Goal: Task Accomplishment & Management: Use online tool/utility

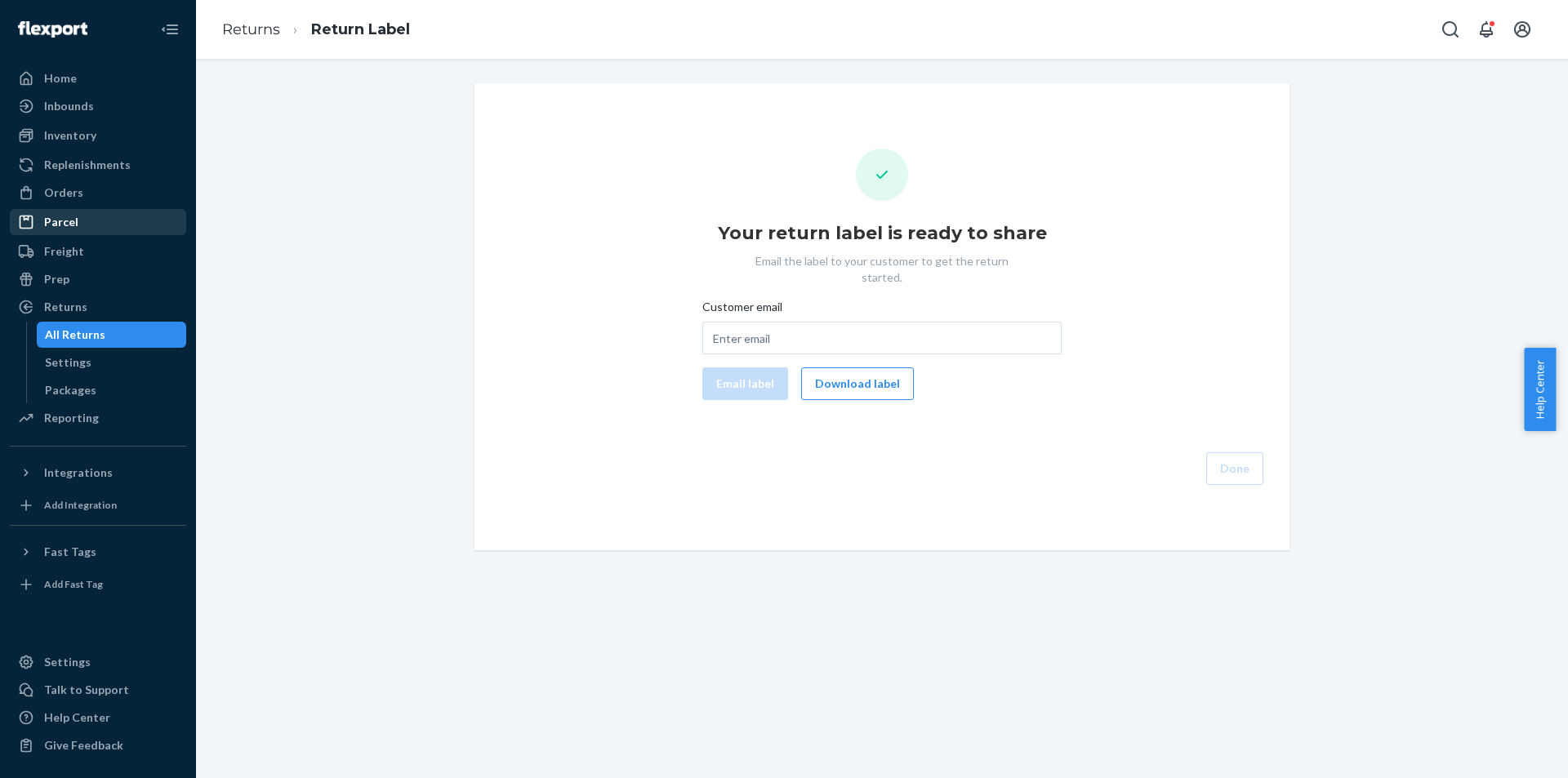
click at [85, 225] on div "Parcel" at bounding box center [97, 221] width 173 height 23
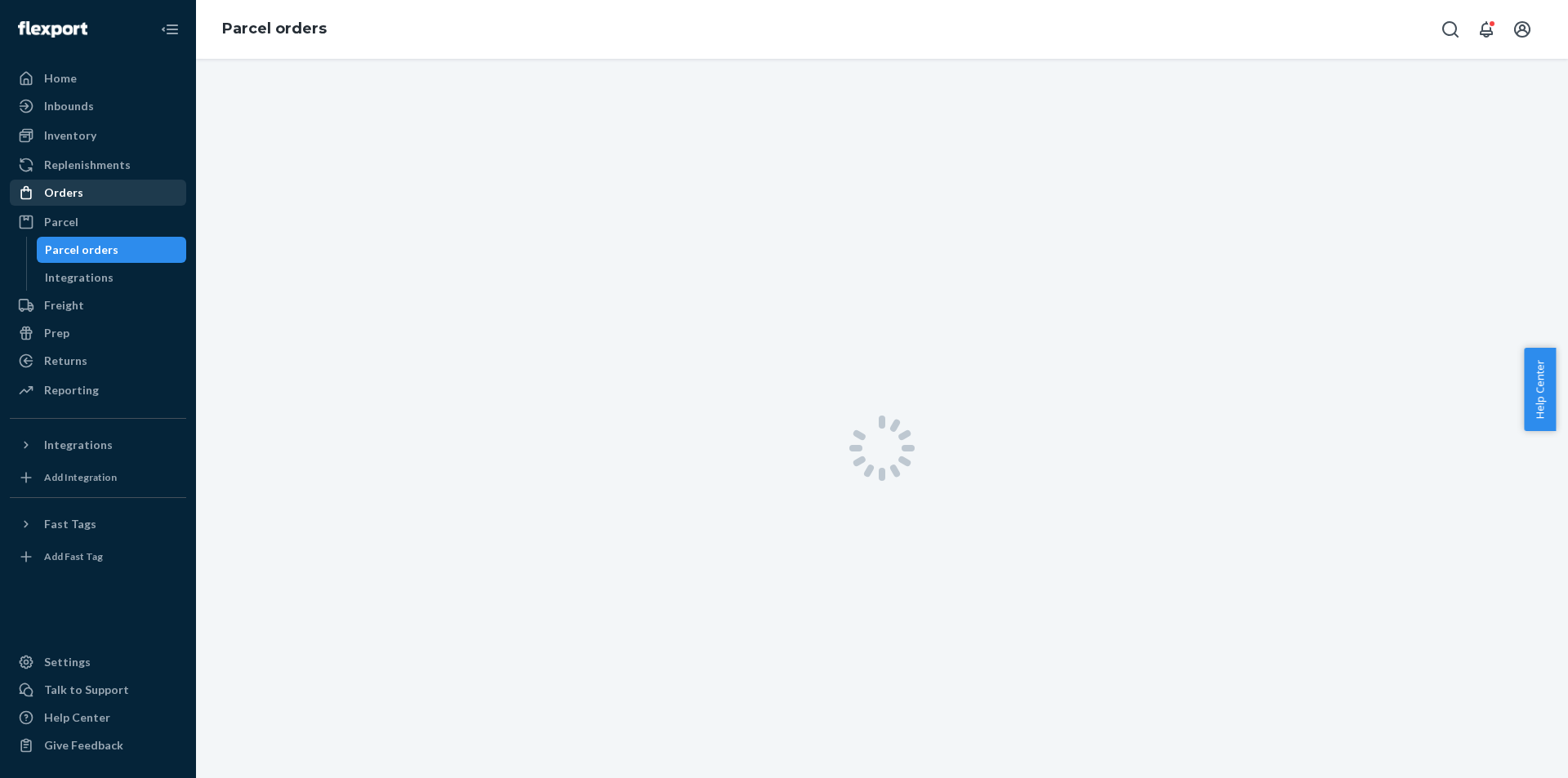
click at [84, 196] on div "Orders" at bounding box center [97, 192] width 173 height 23
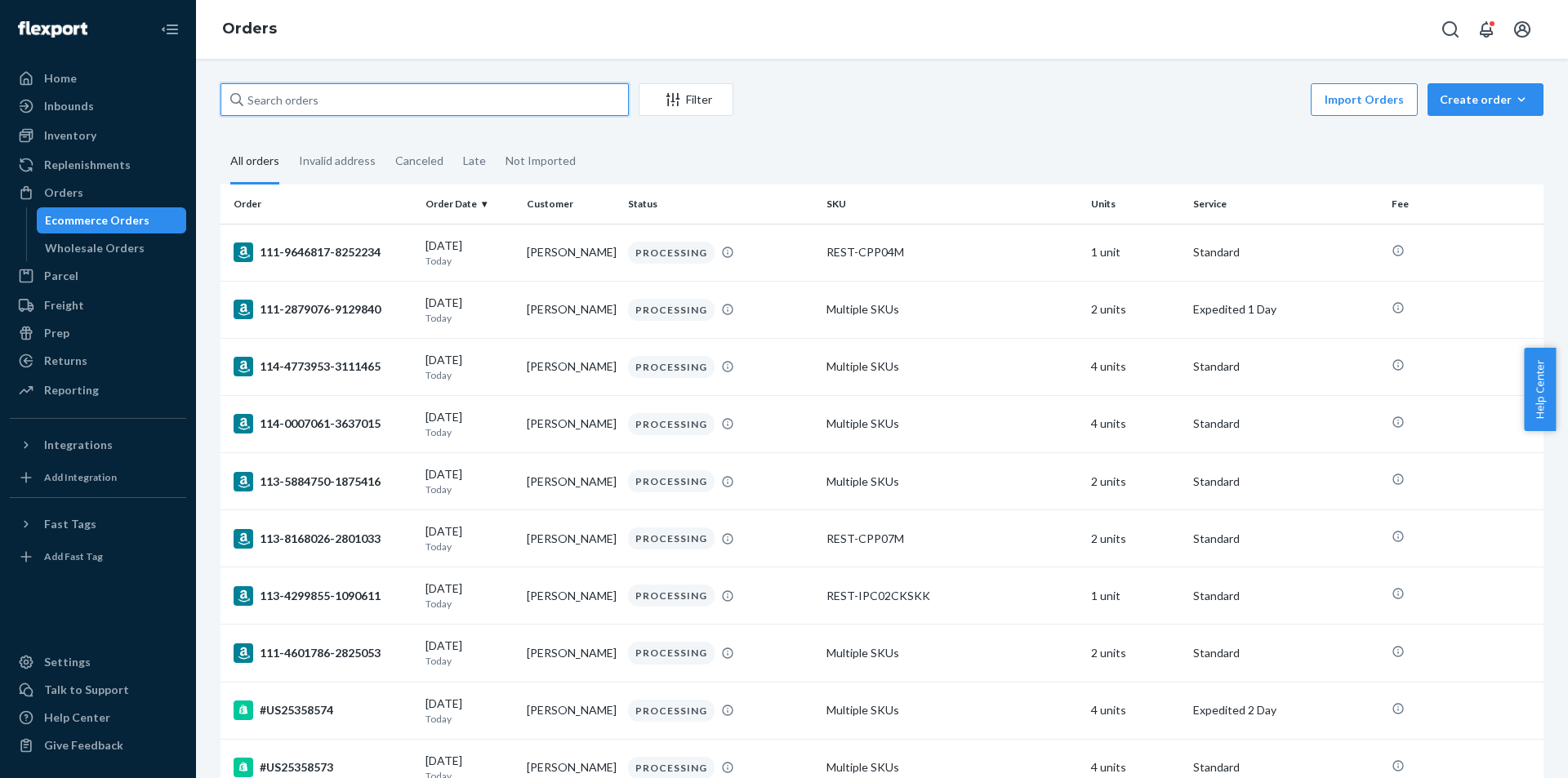
click at [492, 102] on input "text" at bounding box center [425, 100] width 409 height 33
paste input "PD1719031"
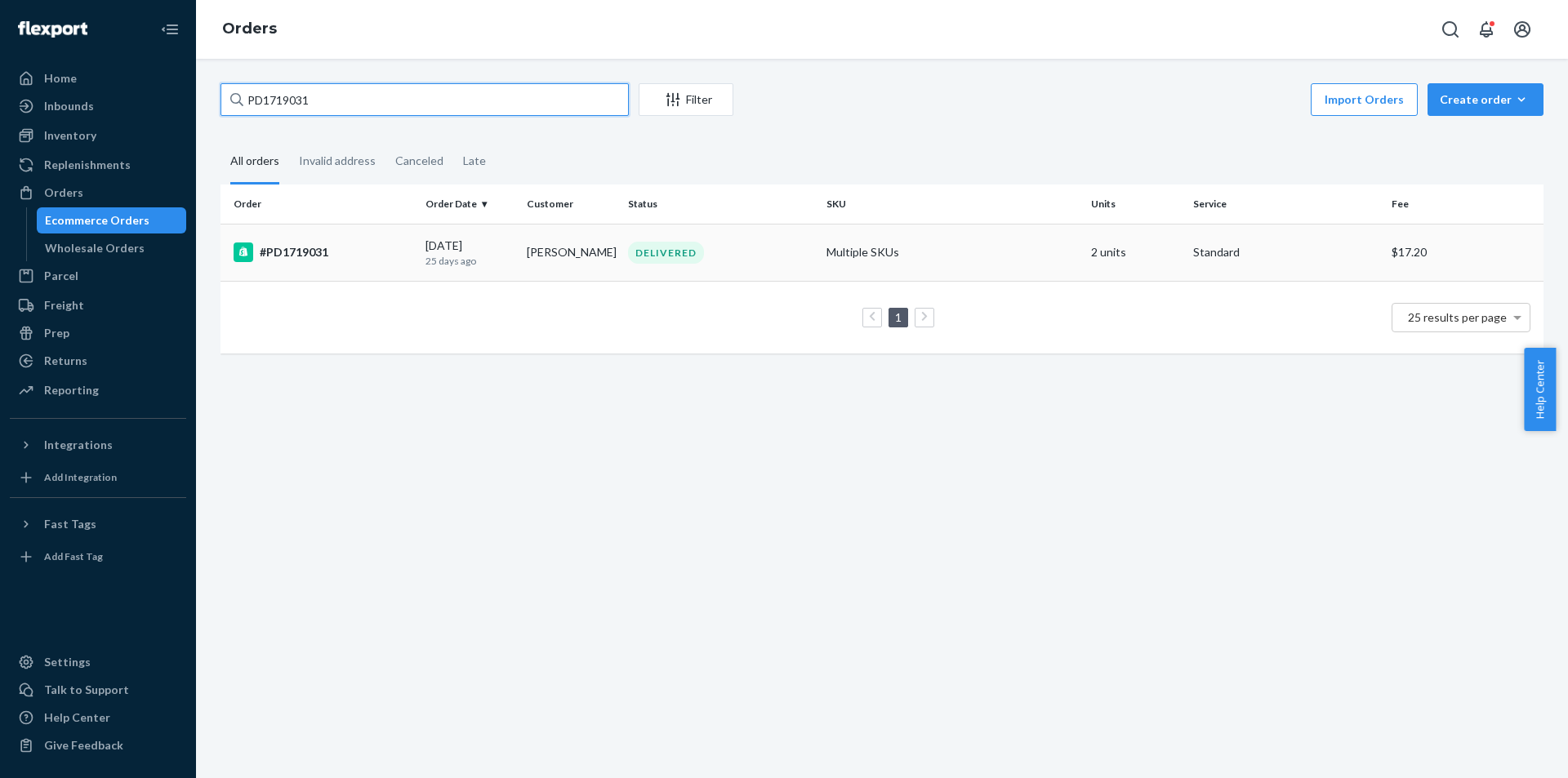
type input "PD1719031"
click at [351, 271] on td "#PD1719031" at bounding box center [320, 252] width 198 height 57
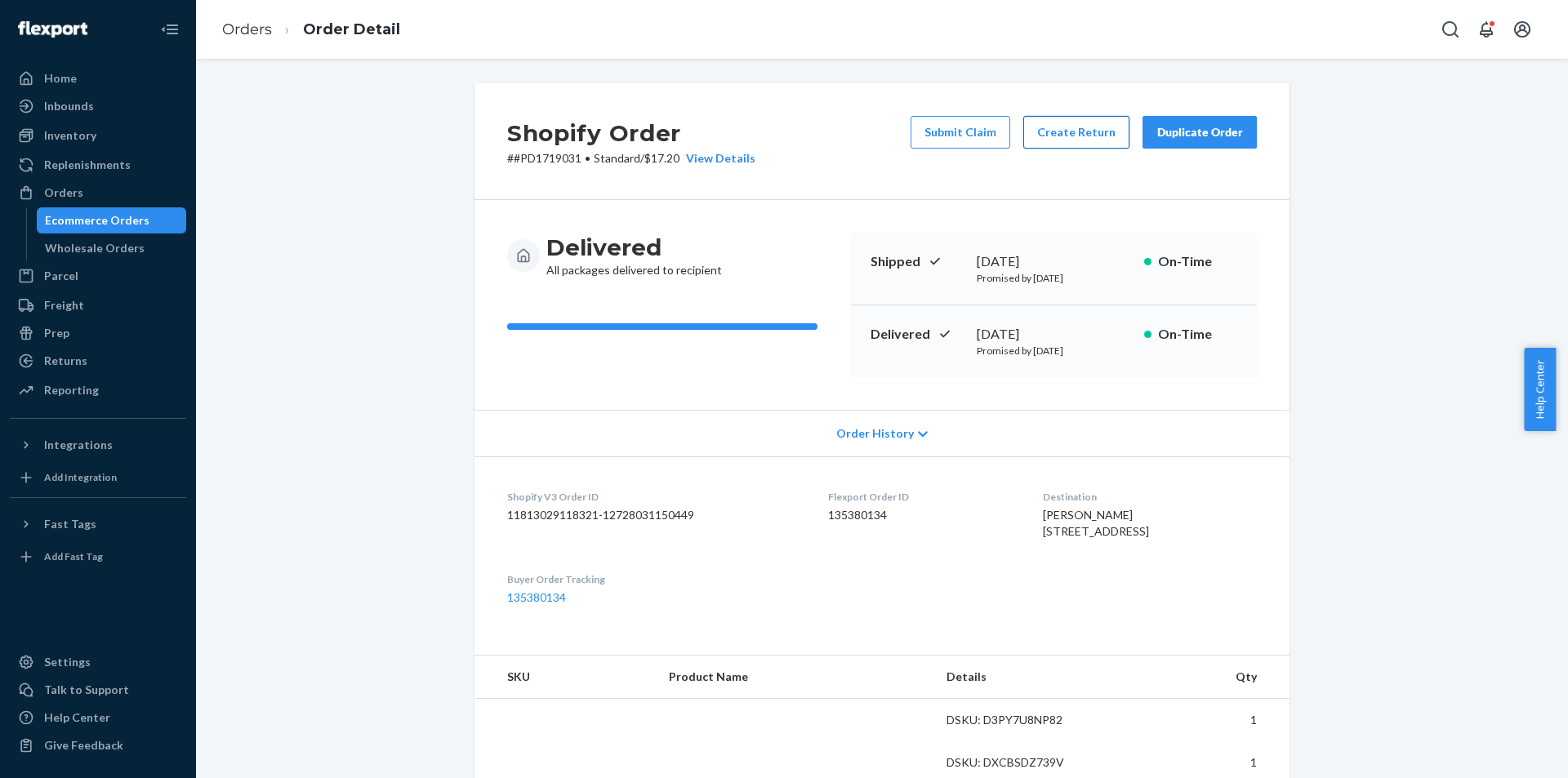
click at [1088, 134] on button "Create Return" at bounding box center [1076, 133] width 106 height 33
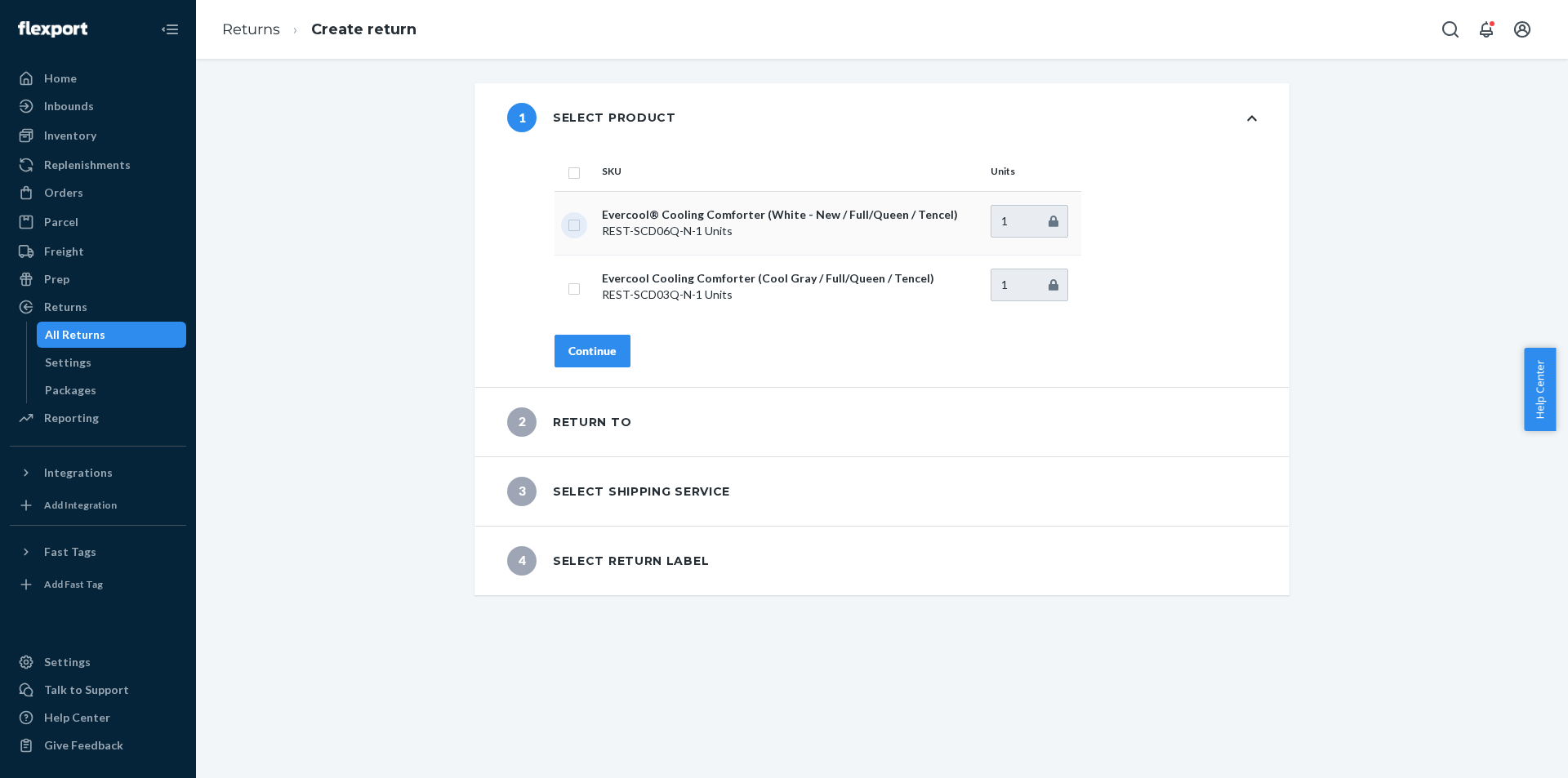
click at [569, 228] on input "checkbox" at bounding box center [574, 223] width 13 height 17
checkbox input "true"
click at [592, 372] on div "SKU Units Evercool® Cooling Comforter (White - New / Full/Queen / Tencel) REST-…" at bounding box center [905, 269] width 768 height 235
click at [592, 348] on div "Continue" at bounding box center [592, 351] width 48 height 16
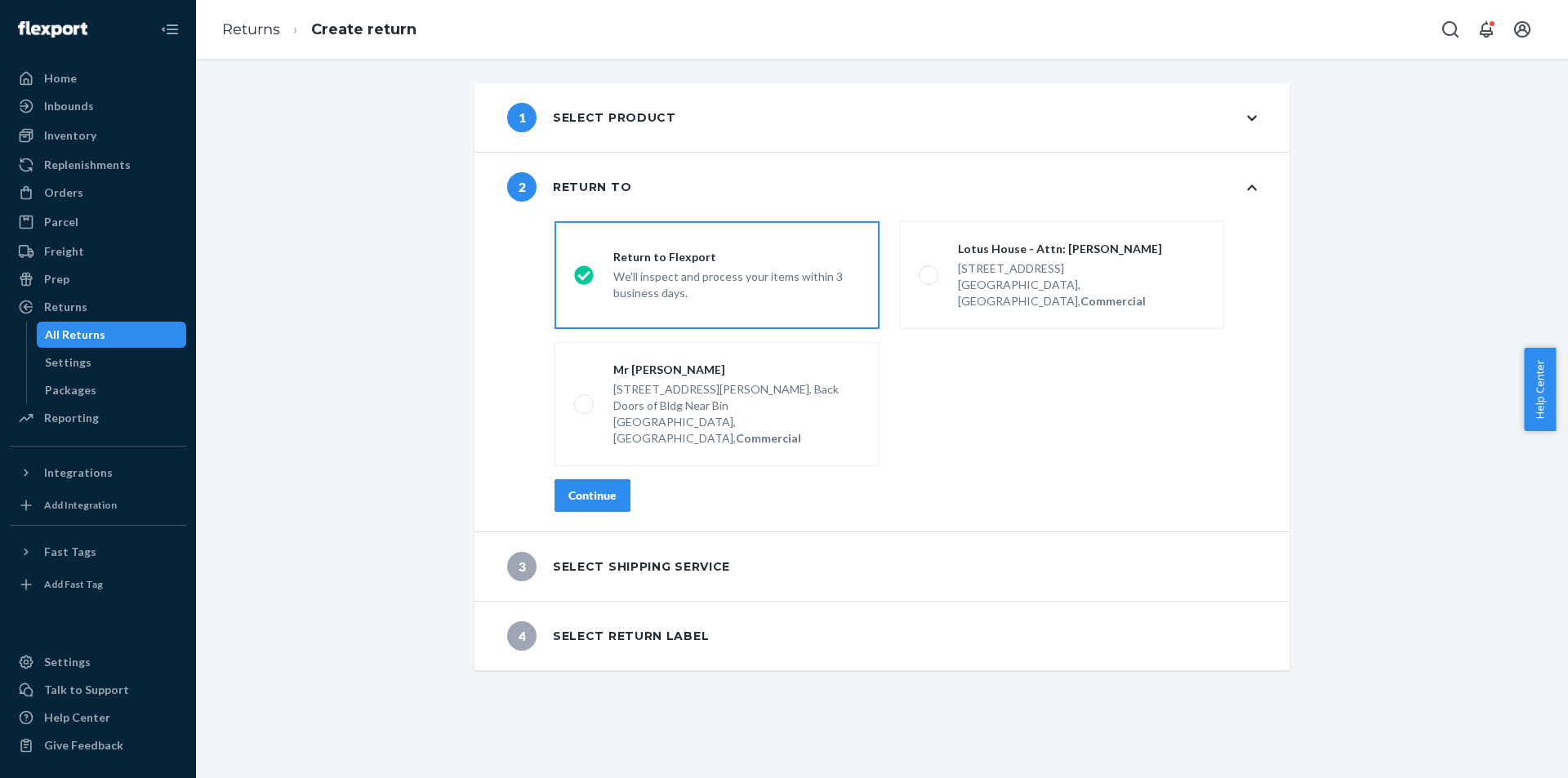
click at [603, 488] on div "Continue" at bounding box center [592, 495] width 48 height 16
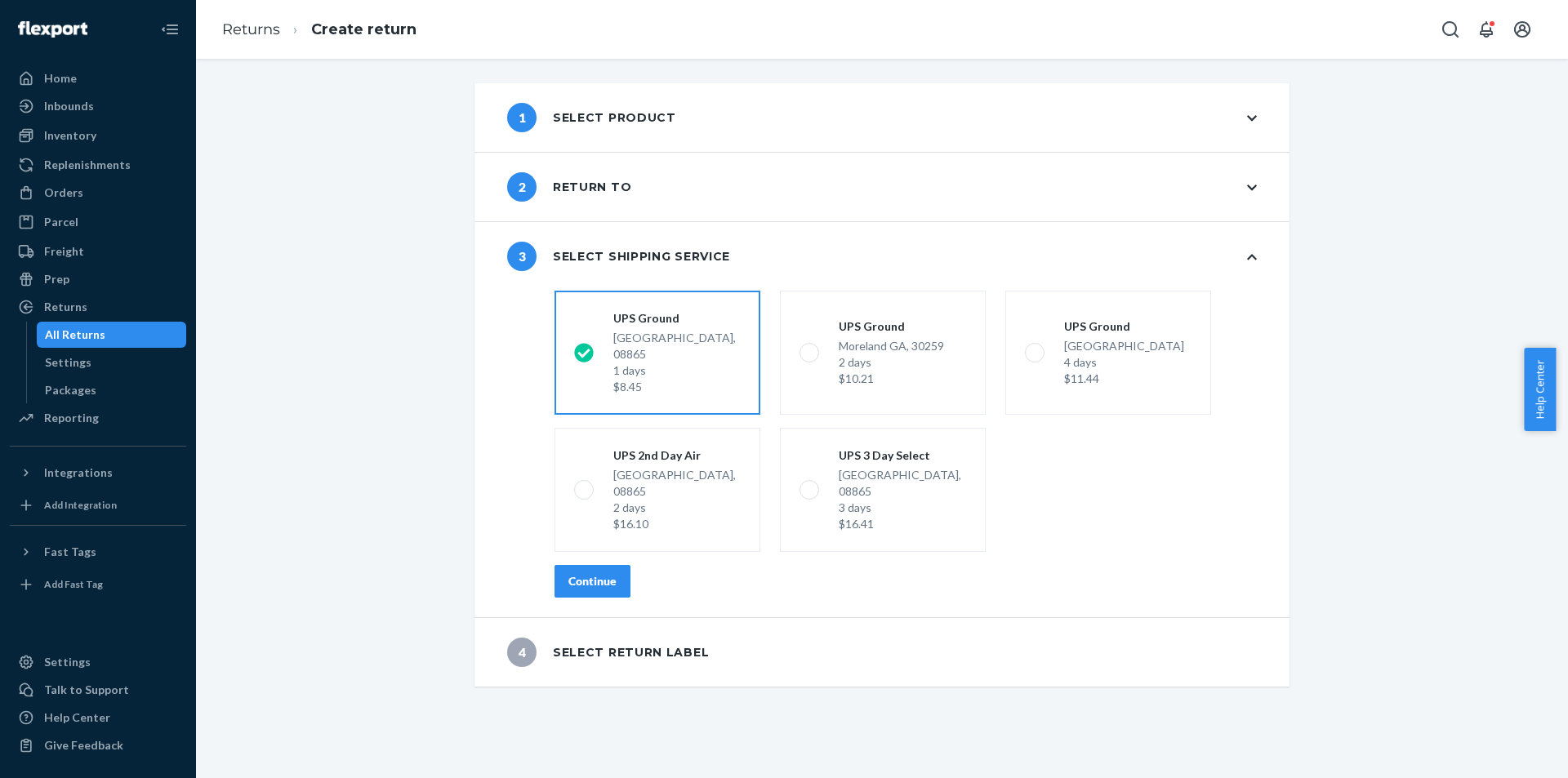
click at [567, 565] on button "Continue" at bounding box center [592, 582] width 76 height 33
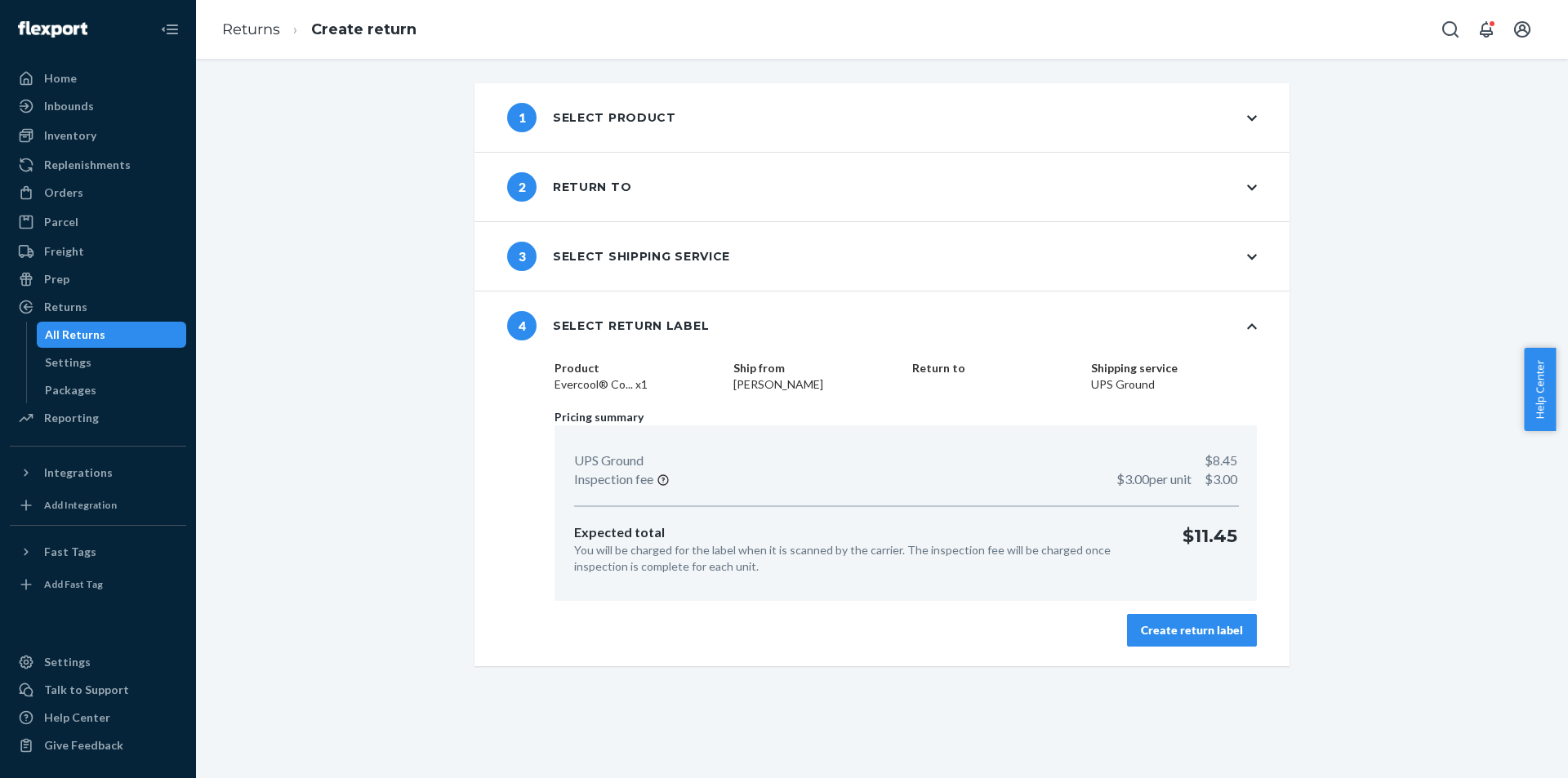
click at [1206, 626] on button "Create return label" at bounding box center [1192, 631] width 130 height 33
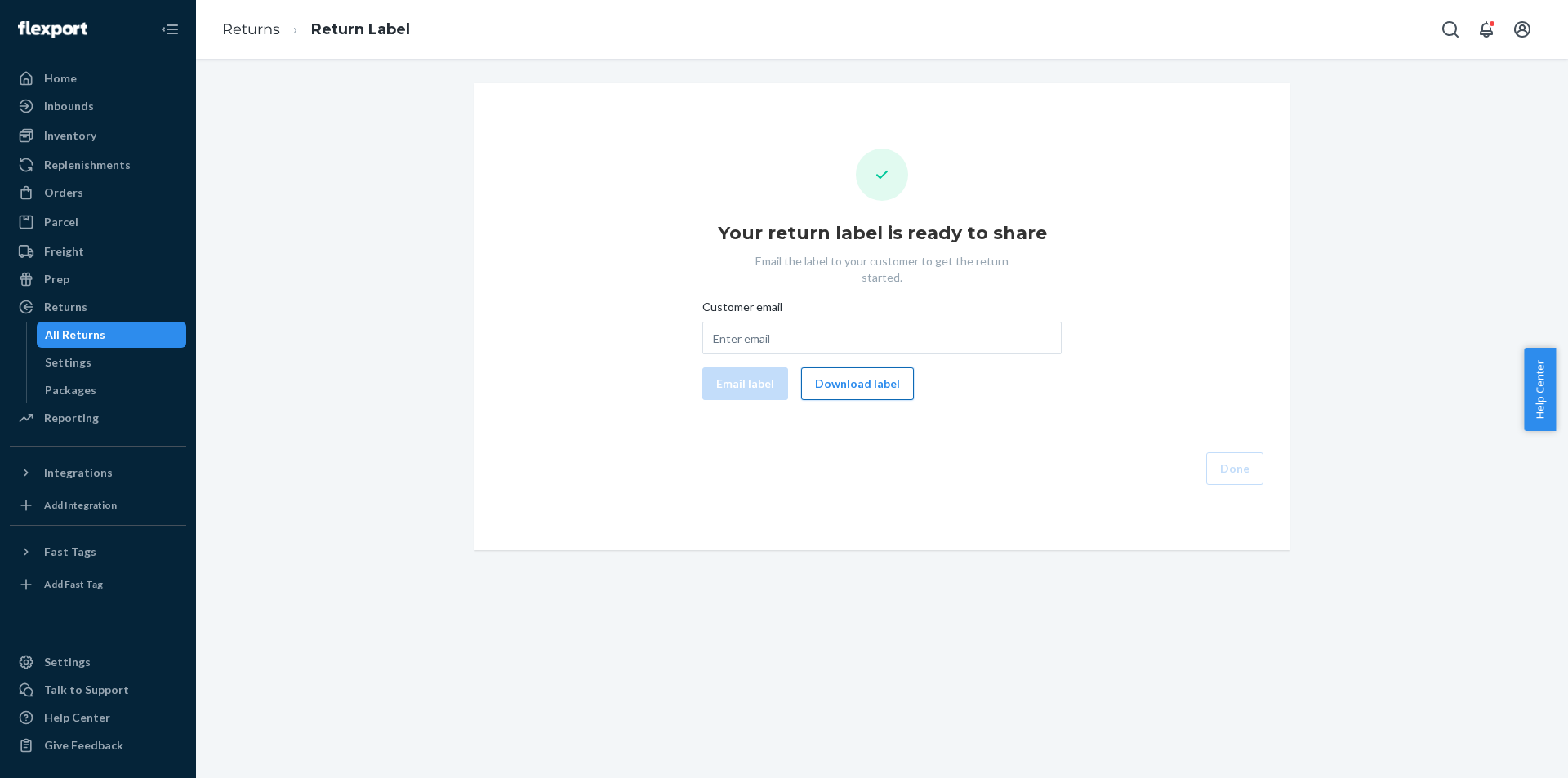
click at [880, 373] on button "Download label" at bounding box center [858, 383] width 113 height 33
